Goal: Use online tool/utility: Use online tool/utility

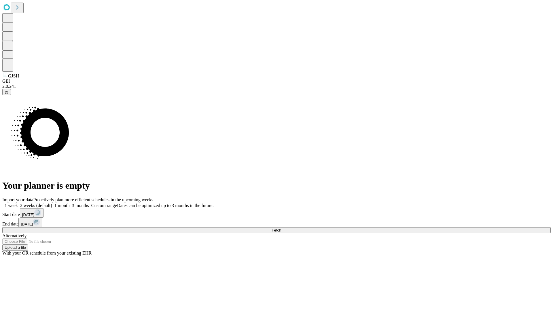
click at [281, 228] on span "Fetch" at bounding box center [277, 230] width 10 height 4
